Goal: Task Accomplishment & Management: Use online tool/utility

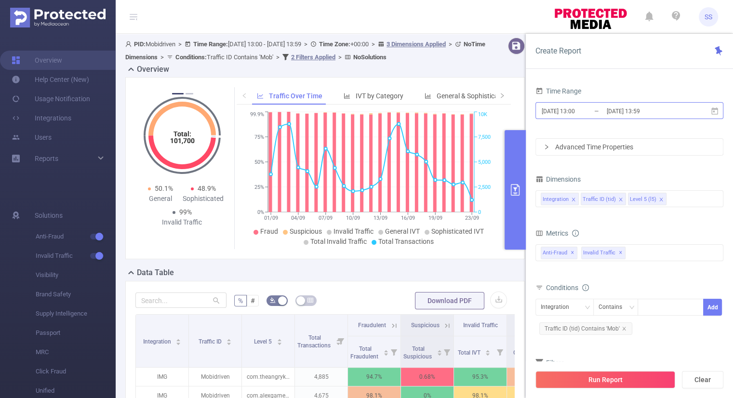
click at [643, 111] on input "[DATE] 13:59" at bounding box center [644, 111] width 78 height 13
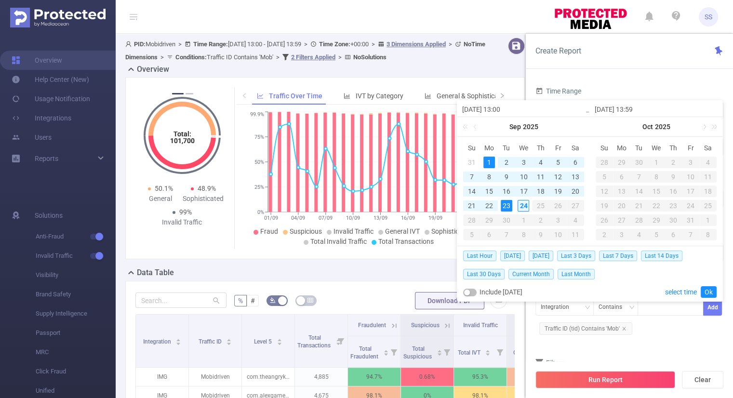
click at [527, 207] on div "24" at bounding box center [523, 206] width 12 height 12
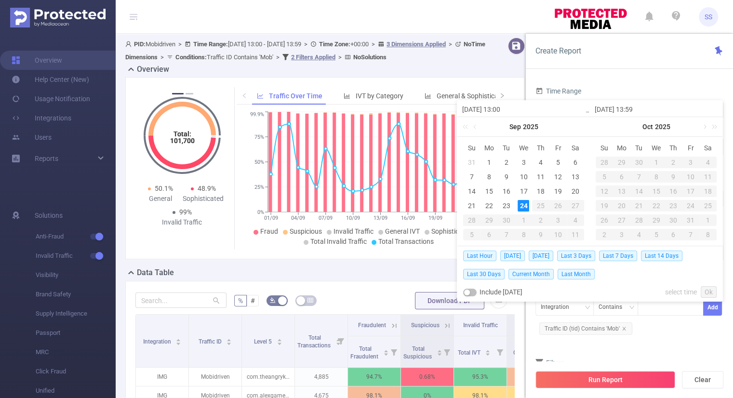
click at [527, 207] on div "24" at bounding box center [523, 206] width 12 height 12
type input "[DATE] 13:00"
type input "[DATE] 13:59"
type input "[DATE] 13:00"
type input "[DATE] 13:59"
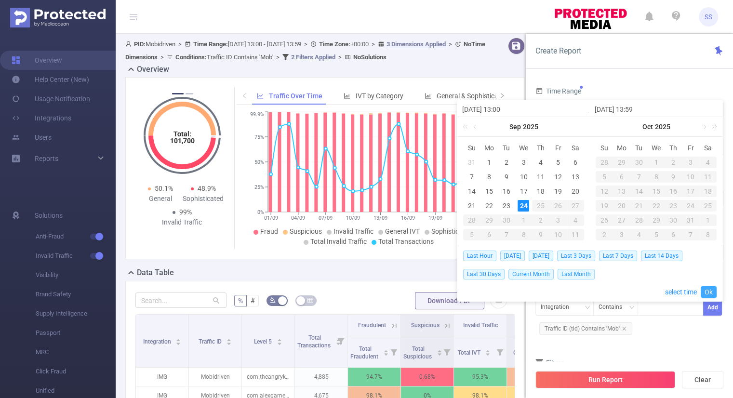
click at [709, 291] on link "Ok" at bounding box center [708, 292] width 16 height 12
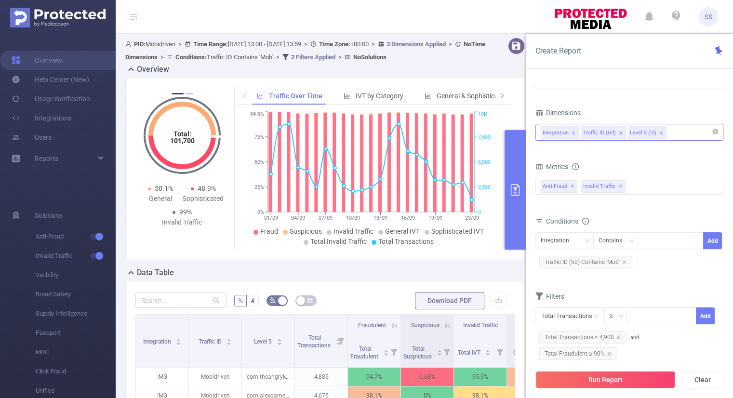
click at [658, 132] on icon "icon: close" at bounding box center [660, 133] width 5 height 5
click at [618, 151] on form "Dimensions Integration Traffic ID (tid) Metrics Total Fraudulent Bot/Virus Host…" at bounding box center [629, 237] width 188 height 263
click at [644, 130] on div "Integration Traffic ID (tid)" at bounding box center [628, 132] width 177 height 16
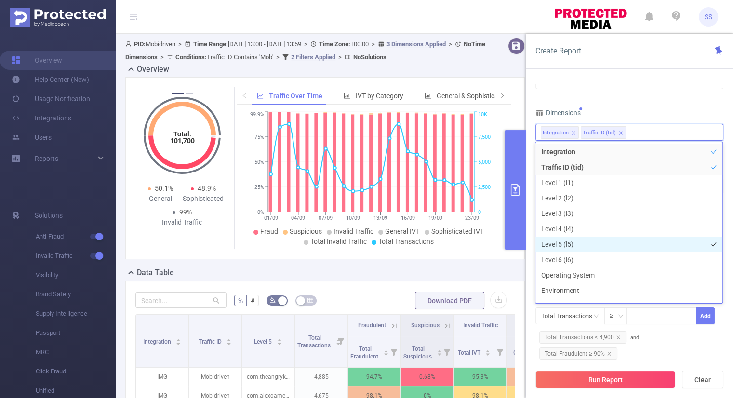
click at [584, 245] on li "Level 5 (l5)" at bounding box center [628, 243] width 187 height 15
click at [649, 105] on div "Time Range [DATE] 13:00 _ [DATE] 13:59 Advanced Time Properties Dimensions Inte…" at bounding box center [629, 194] width 188 height 352
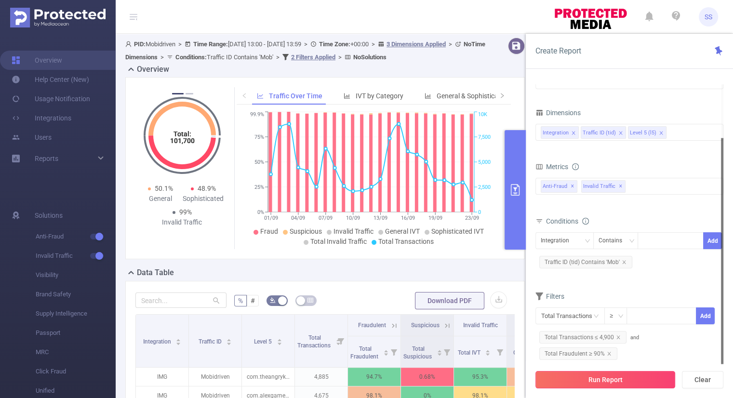
click at [601, 380] on button "Run Report" at bounding box center [605, 379] width 140 height 17
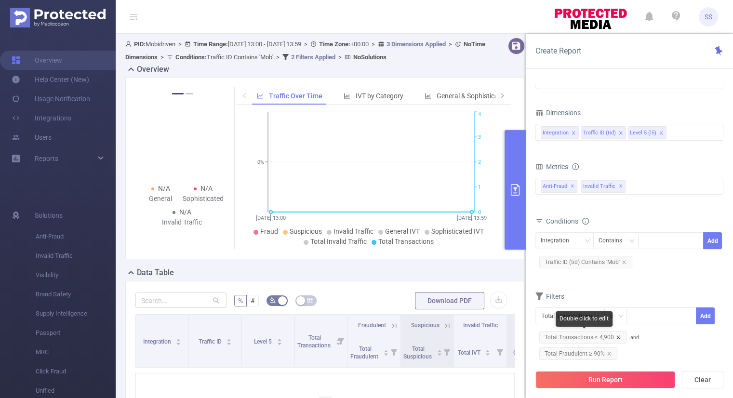
click at [617, 335] on icon "icon: close" at bounding box center [617, 337] width 5 height 5
click at [616, 377] on button "Run Report" at bounding box center [605, 379] width 140 height 17
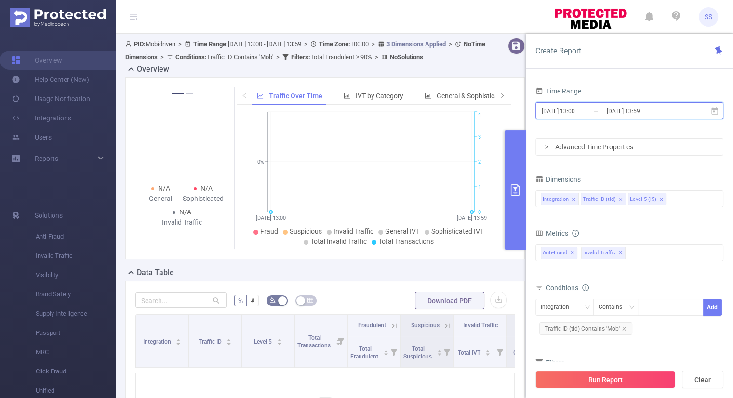
click at [609, 102] on span "[DATE] 13:00 _ [DATE] 13:59" at bounding box center [629, 110] width 188 height 17
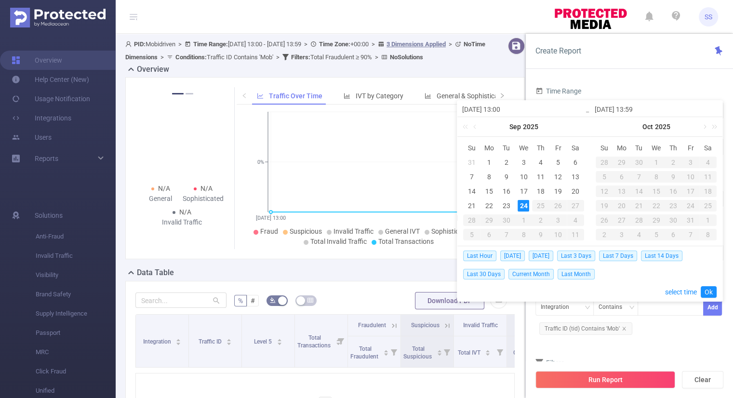
click at [526, 205] on div "24" at bounding box center [523, 206] width 12 height 12
click at [711, 289] on link "Ok" at bounding box center [708, 292] width 16 height 12
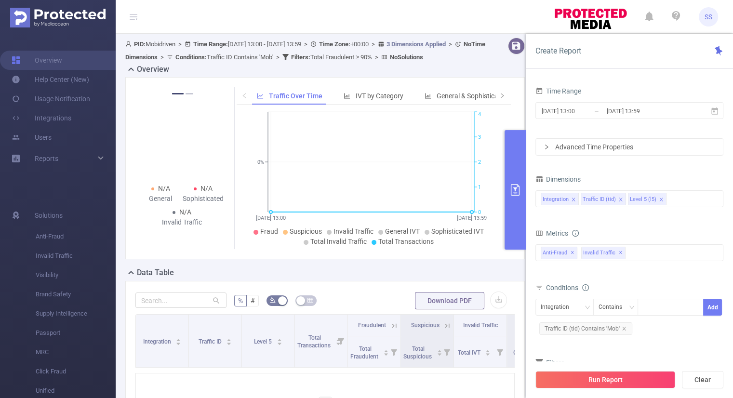
click at [601, 148] on div "Advanced Time Properties" at bounding box center [629, 147] width 187 height 16
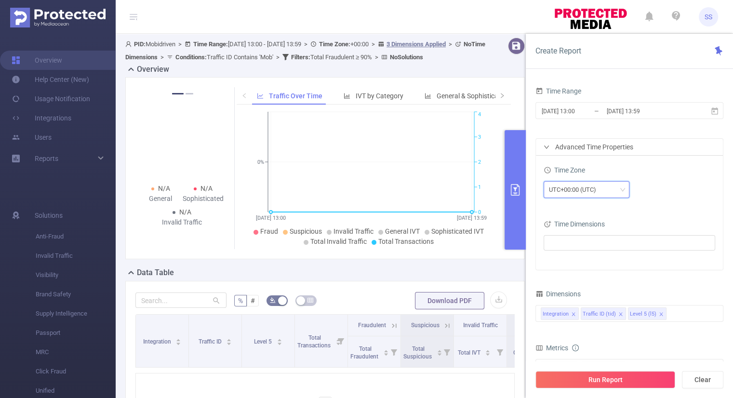
click at [585, 196] on div "UTC+00:00 (UTC)" at bounding box center [576, 190] width 54 height 16
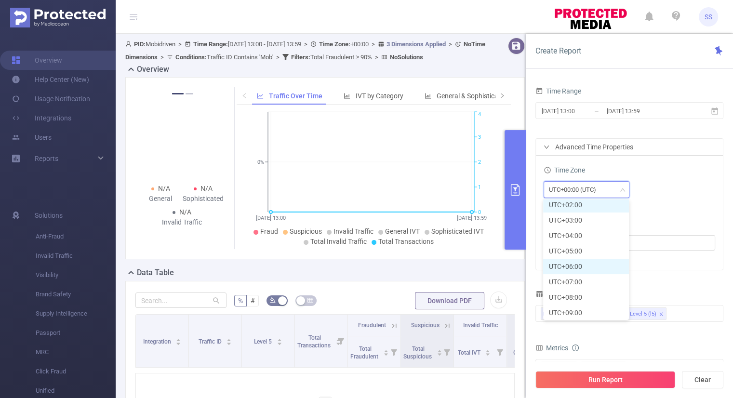
scroll to position [233, 0]
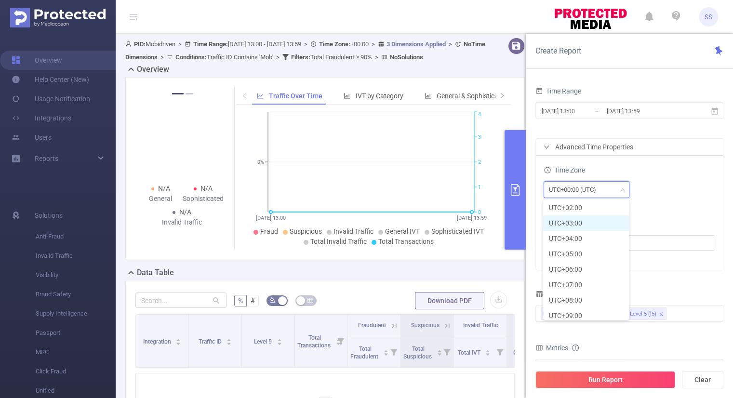
click at [586, 223] on li "UTC+03:00" at bounding box center [586, 222] width 86 height 15
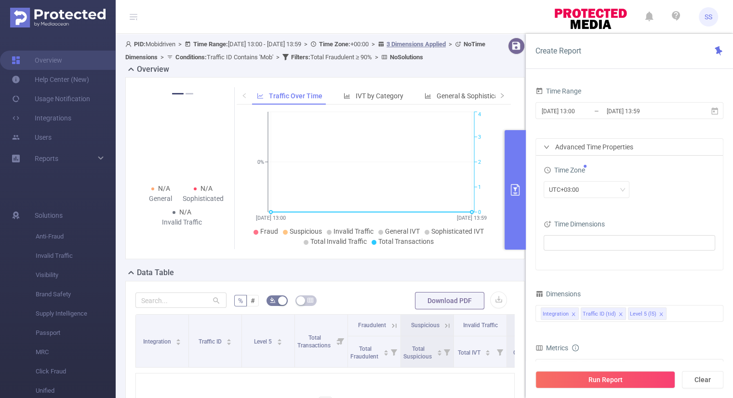
click at [666, 203] on div "Time Zone UTC+03:00" at bounding box center [628, 184] width 171 height 42
click at [612, 378] on button "Run Report" at bounding box center [605, 379] width 140 height 17
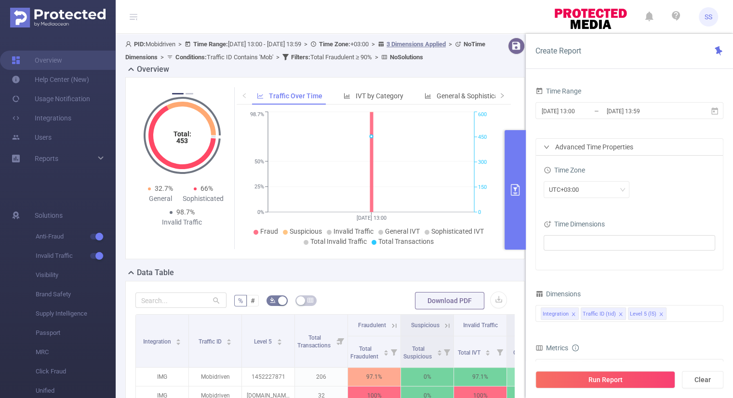
click at [522, 181] on button "primary" at bounding box center [514, 189] width 21 height 119
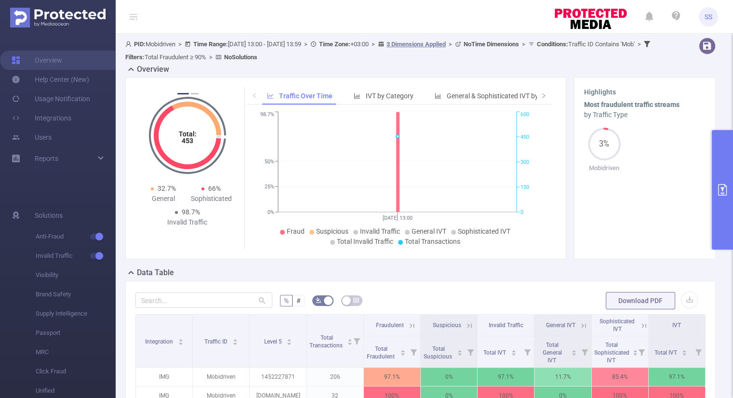
scroll to position [144, 0]
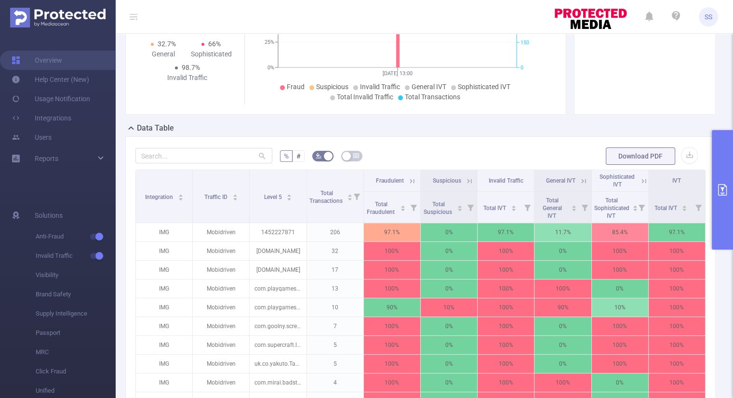
click at [716, 184] on icon "primary" at bounding box center [722, 190] width 12 height 12
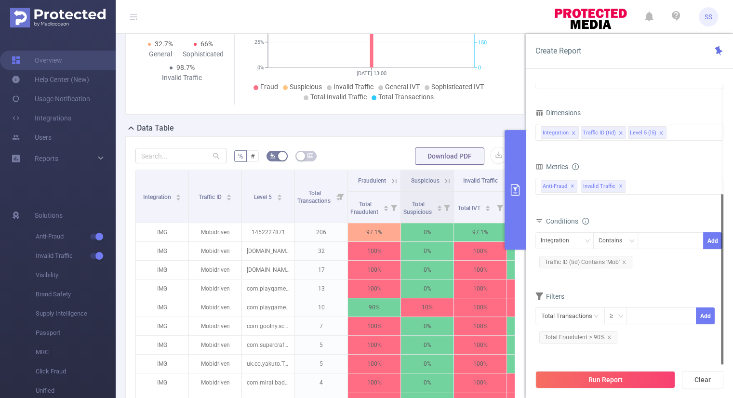
scroll to position [0, 0]
click at [608, 338] on icon "icon: close" at bounding box center [608, 337] width 5 height 5
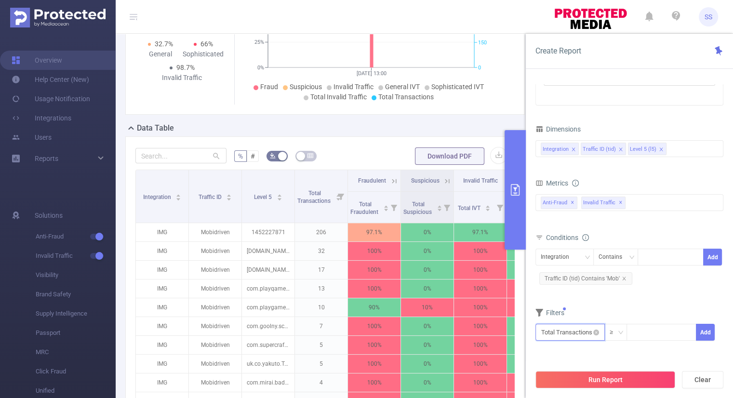
click at [588, 332] on input "text" at bounding box center [569, 332] width 69 height 17
click at [576, 263] on li "Anti-Fraud" at bounding box center [569, 259] width 69 height 15
click at [627, 354] on div "Time Range [DATE] 13:00 _ [DATE] 13:59 Advanced Time Properties Time Zone UTC+0…" at bounding box center [629, 142] width 188 height 445
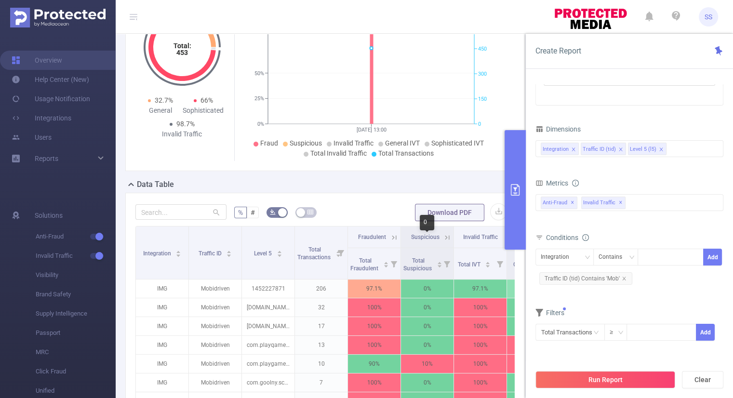
scroll to position [70, 0]
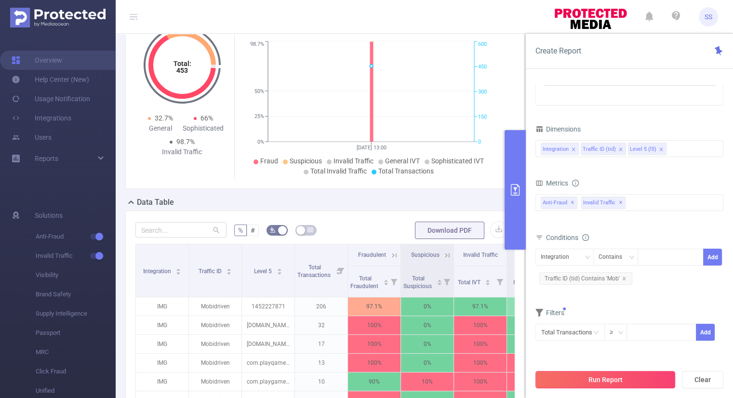
click at [625, 377] on button "Run Report" at bounding box center [605, 379] width 140 height 17
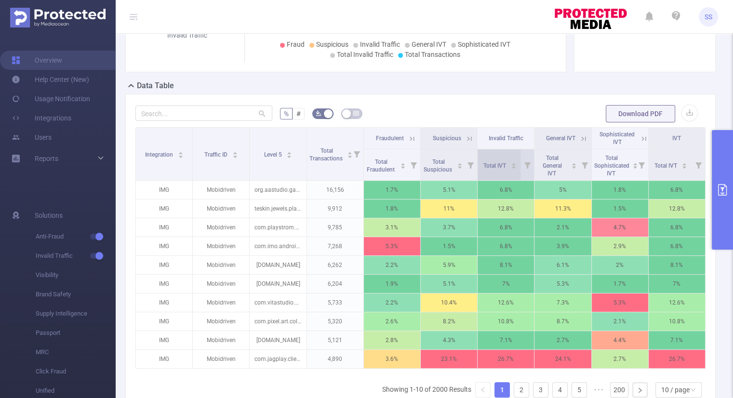
scroll to position [298, 0]
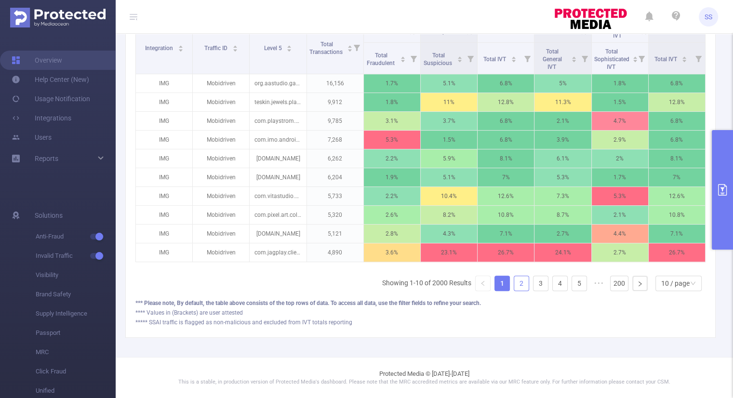
click at [517, 282] on link "2" at bounding box center [521, 283] width 14 height 14
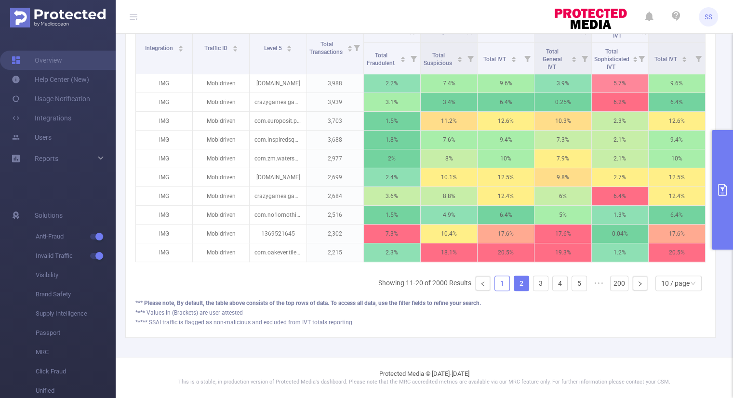
click at [495, 286] on link "1" at bounding box center [502, 283] width 14 height 14
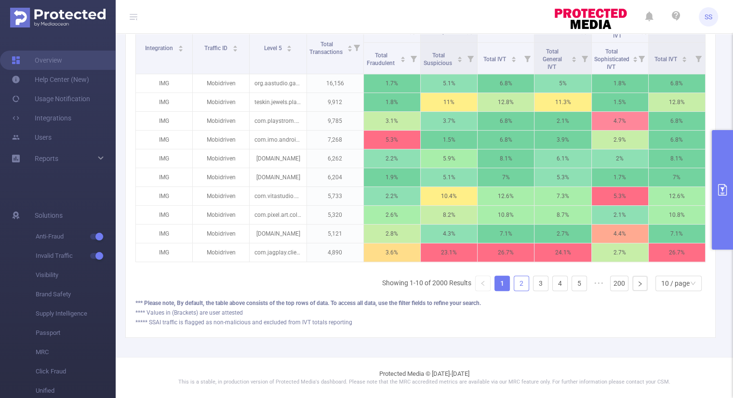
click at [514, 286] on link "2" at bounding box center [521, 283] width 14 height 14
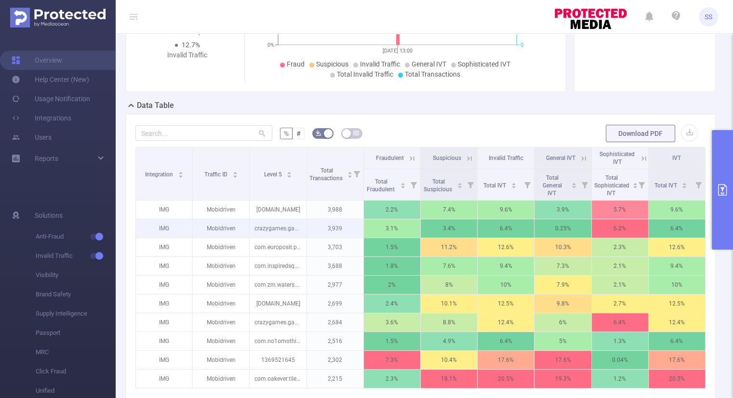
scroll to position [202, 0]
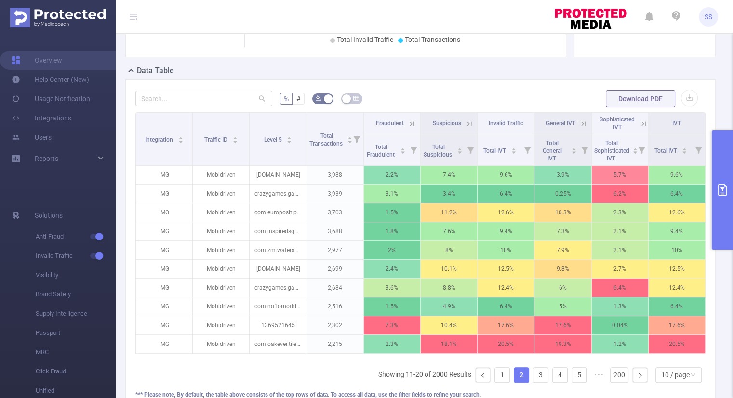
click at [408, 121] on icon at bounding box center [411, 123] width 9 height 9
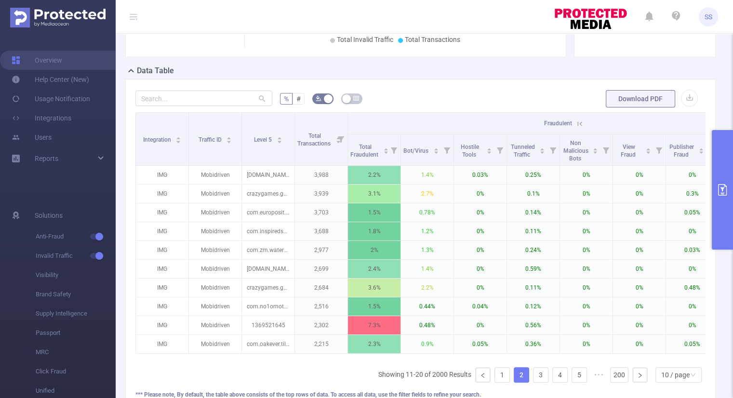
click at [575, 124] on icon at bounding box center [579, 123] width 9 height 9
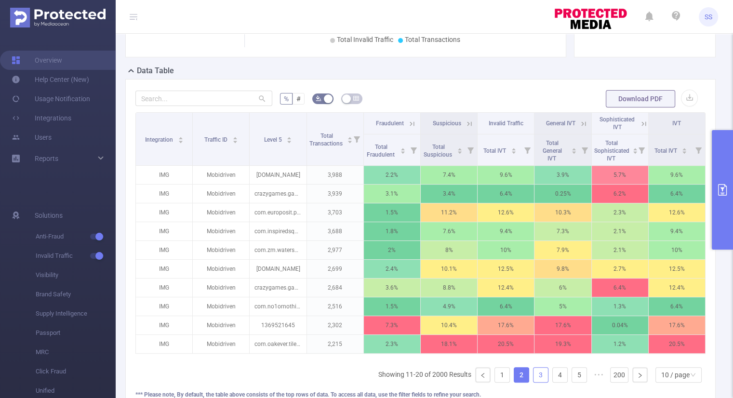
click at [536, 381] on link "3" at bounding box center [540, 374] width 14 height 14
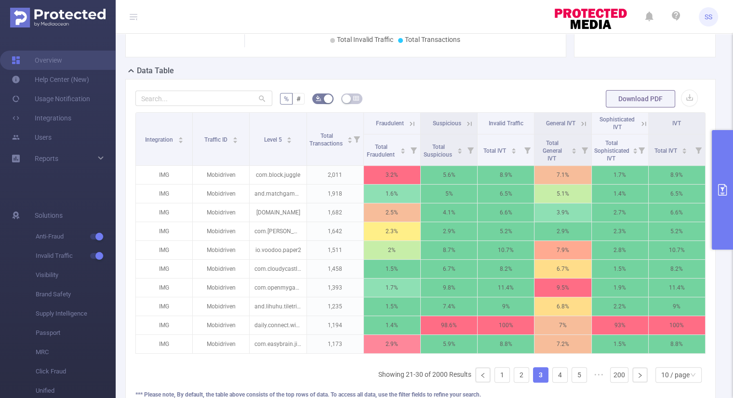
click at [639, 120] on icon at bounding box center [643, 123] width 9 height 9
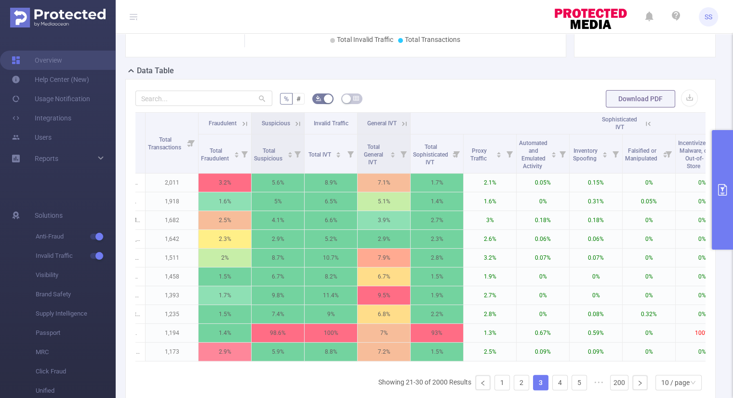
scroll to position [0, 169]
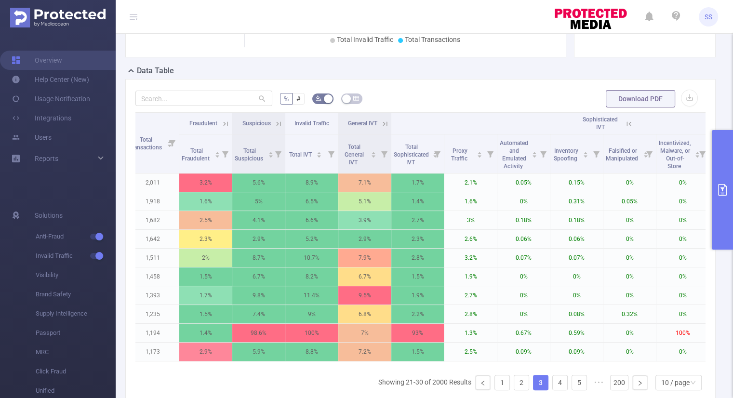
click at [627, 120] on icon at bounding box center [628, 123] width 9 height 9
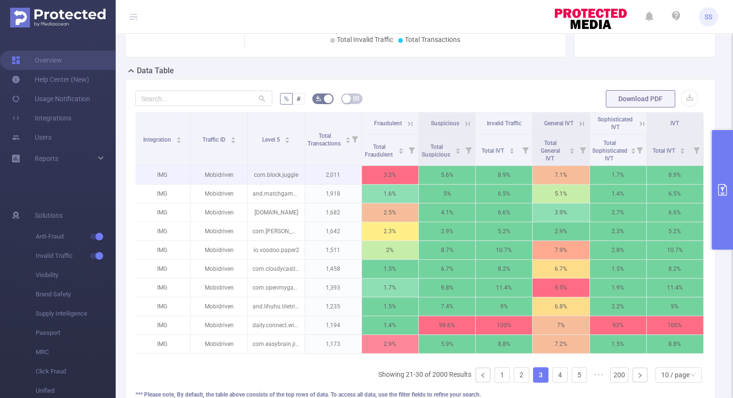
scroll to position [0, 2]
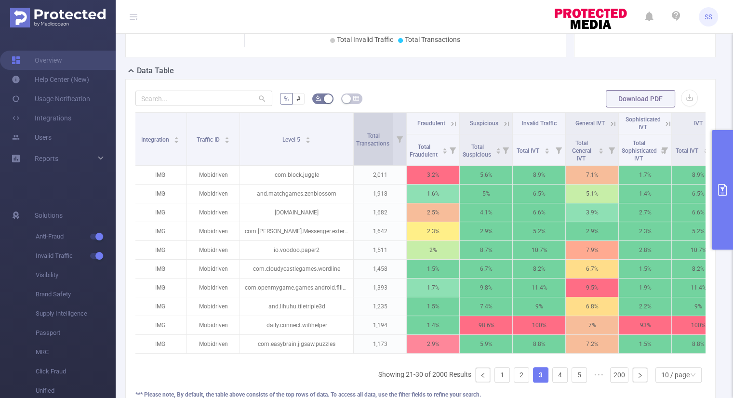
drag, startPoint x: 301, startPoint y: 148, endPoint x: 356, endPoint y: 152, distance: 54.5
click at [356, 134] on tr "Integration Traffic ID Level 5 Total Transactions Fraudulent Suspicious Invalid…" at bounding box center [429, 124] width 590 height 22
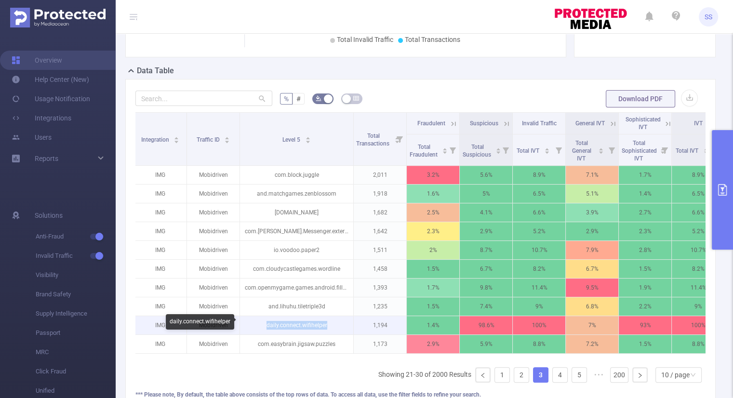
drag, startPoint x: 331, startPoint y: 324, endPoint x: 264, endPoint y: 323, distance: 66.5
click at [264, 323] on p "daily.connect.wifihelper" at bounding box center [296, 325] width 113 height 18
copy p "daily.connect.wifihelper"
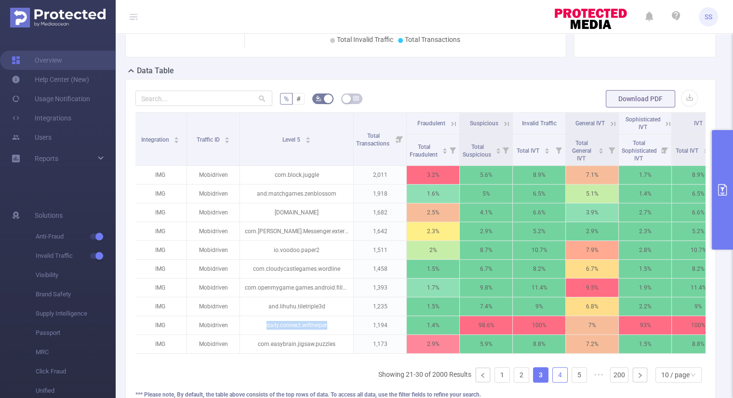
click at [552, 382] on link "4" at bounding box center [559, 374] width 14 height 14
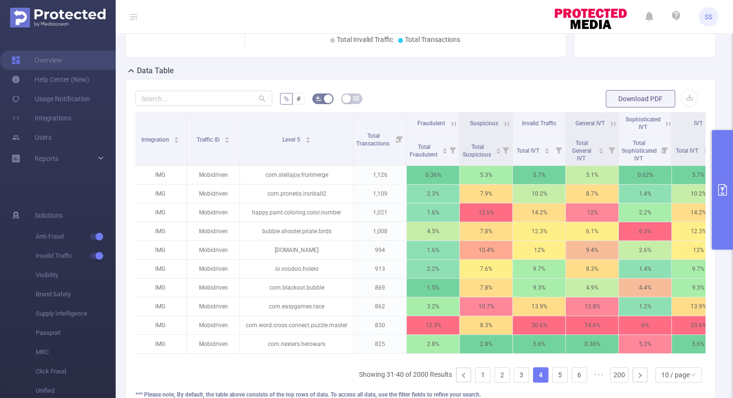
click at [450, 122] on icon at bounding box center [453, 123] width 9 height 9
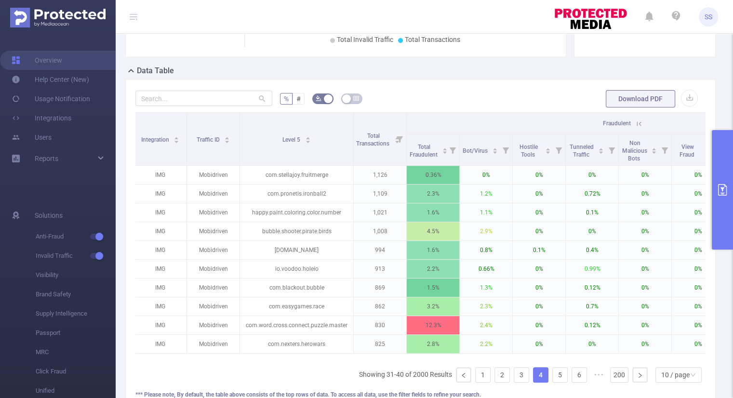
click at [642, 123] on th "Fraudulent" at bounding box center [618, 124] width 424 height 22
click at [638, 121] on icon at bounding box center [638, 123] width 9 height 9
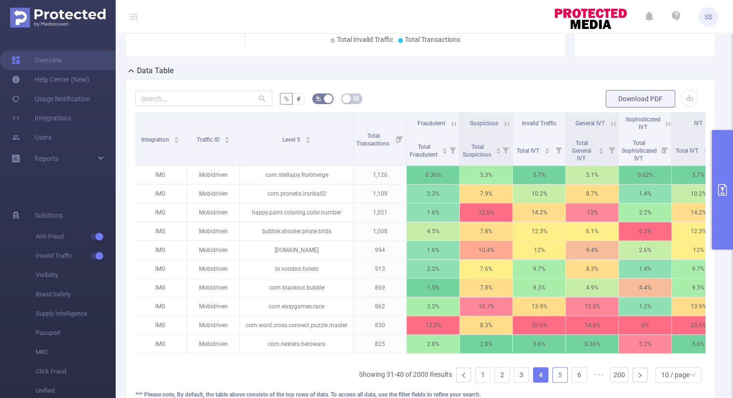
click at [552, 380] on link "5" at bounding box center [559, 374] width 14 height 14
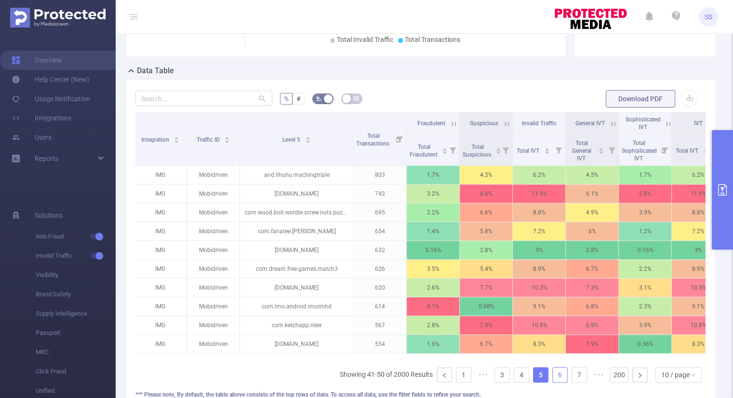
click at [552, 378] on link "6" at bounding box center [559, 374] width 14 height 14
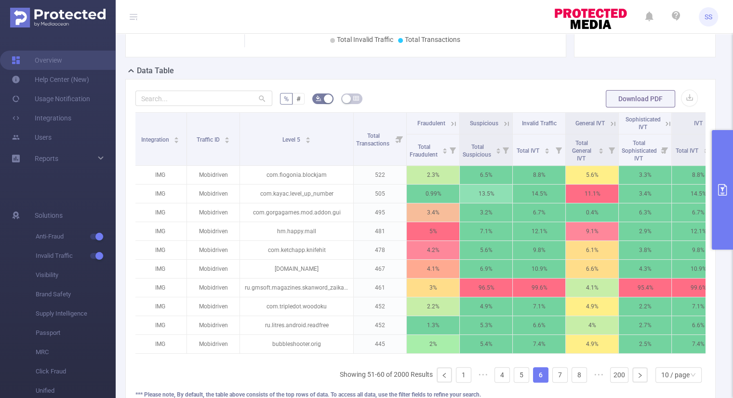
click at [664, 123] on icon at bounding box center [667, 123] width 9 height 9
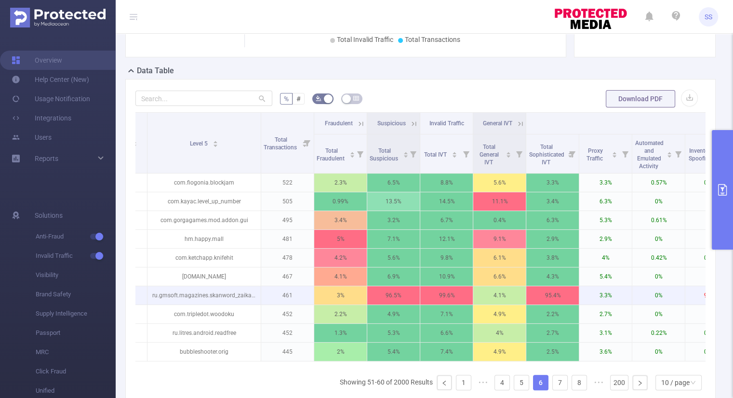
scroll to position [0, 94]
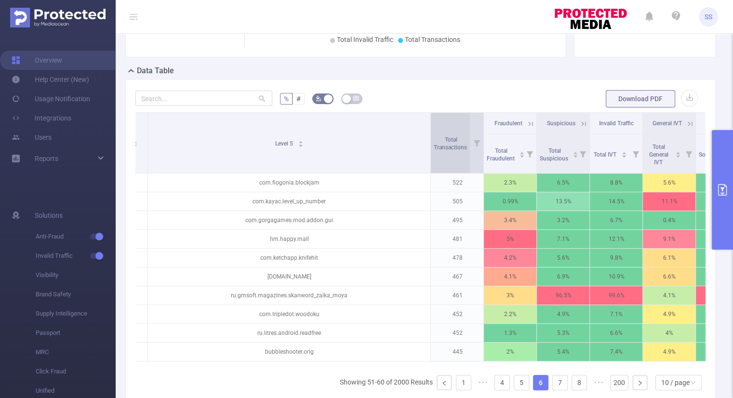
drag, startPoint x: 260, startPoint y: 140, endPoint x: 429, endPoint y: 148, distance: 169.3
click at [429, 148] on span at bounding box center [430, 143] width 5 height 60
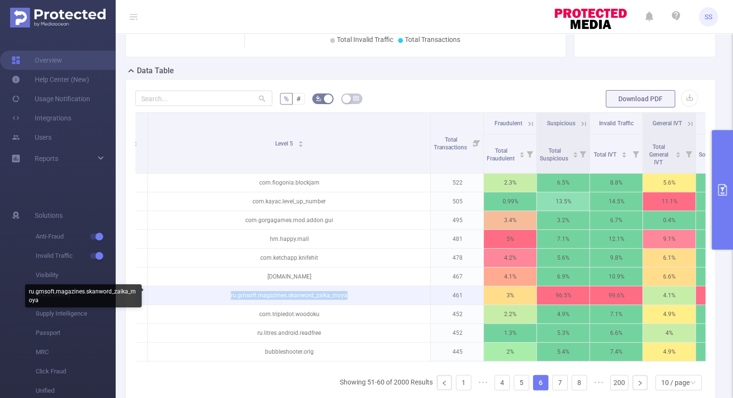
drag, startPoint x: 351, startPoint y: 295, endPoint x: 218, endPoint y: 299, distance: 132.5
click at [218, 299] on p "ru.gmsoft.magazines.skanword_zaika_moya" at bounding box center [289, 295] width 282 height 18
copy p "ru.gmsoft.magazines.skanword_zaika_moya"
